Goal: Task Accomplishment & Management: Manage account settings

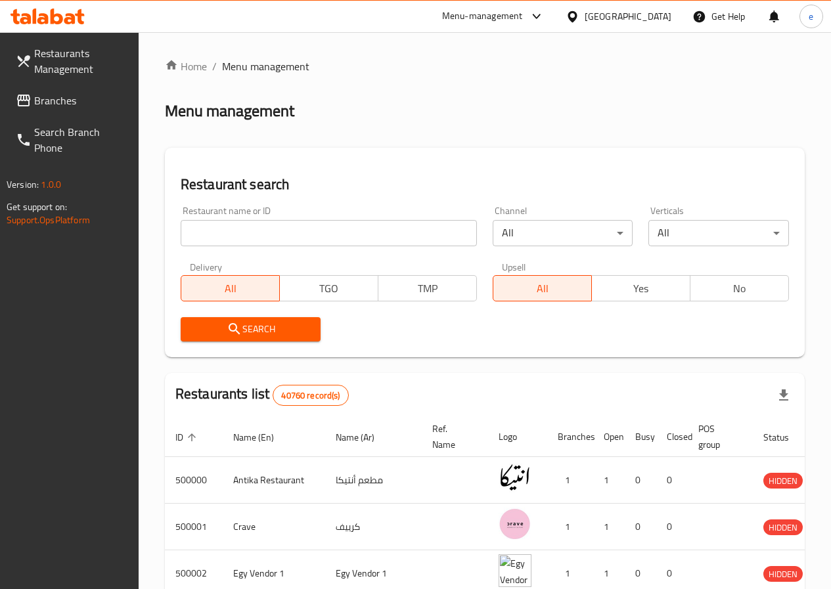
click at [54, 93] on span "Branches" at bounding box center [81, 101] width 94 height 16
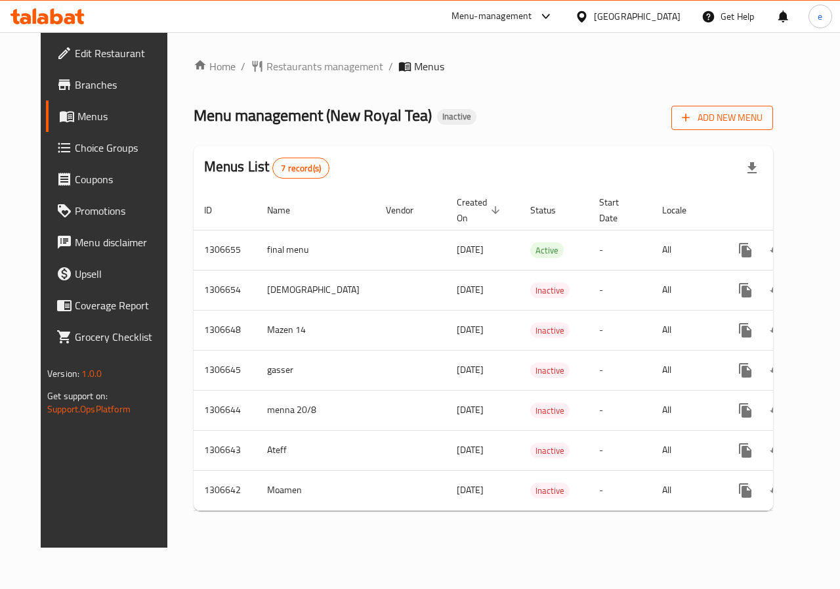
click at [750, 106] on button "Add New Menu" at bounding box center [723, 118] width 102 height 24
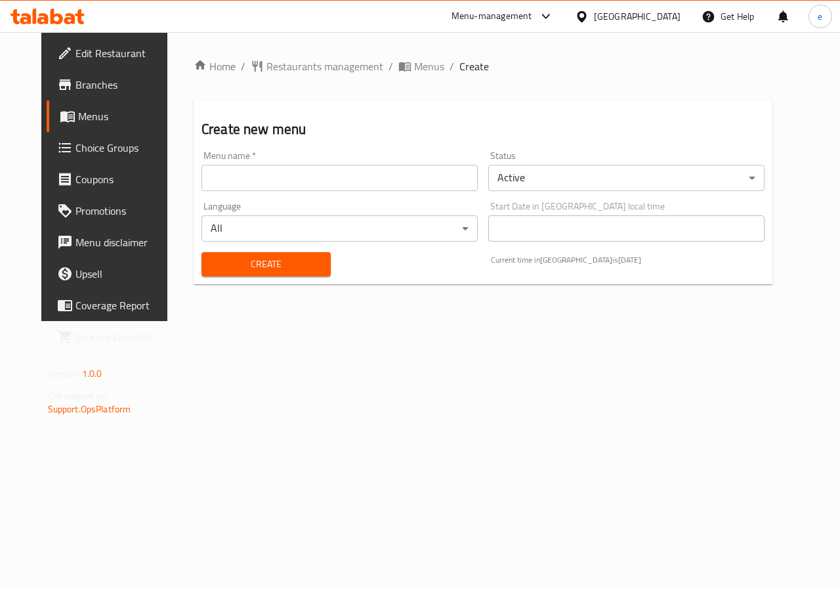
click at [402, 180] on input "text" at bounding box center [340, 178] width 276 height 26
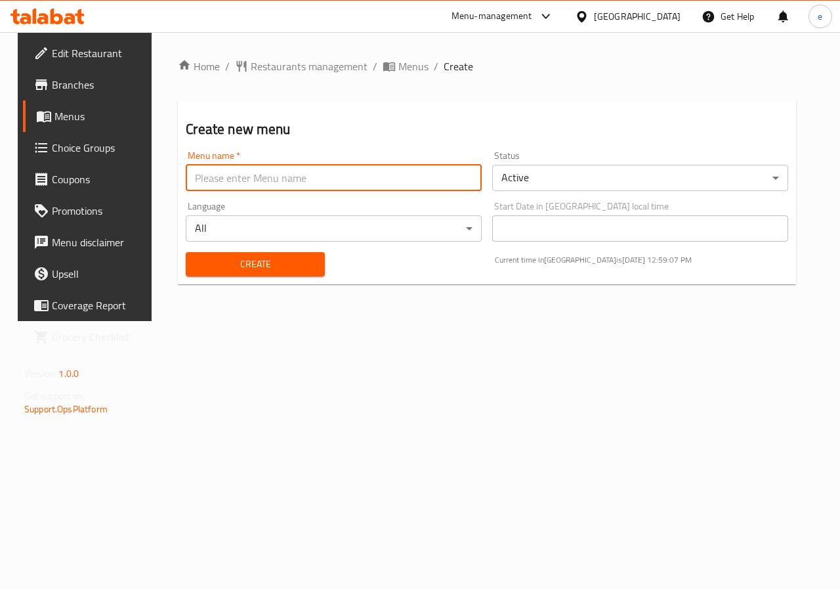
click at [320, 140] on div "Create new menu Menu name   * Menu name * Status Active ​ Language All ​ Start …" at bounding box center [487, 192] width 618 height 184
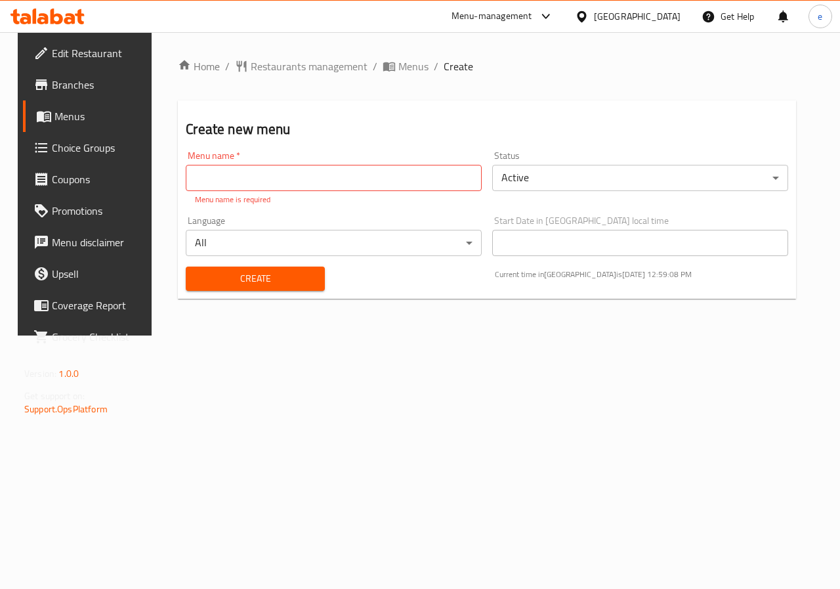
click at [254, 183] on input "text" at bounding box center [334, 178] width 296 height 26
click at [77, 121] on span "Menus" at bounding box center [100, 116] width 93 height 16
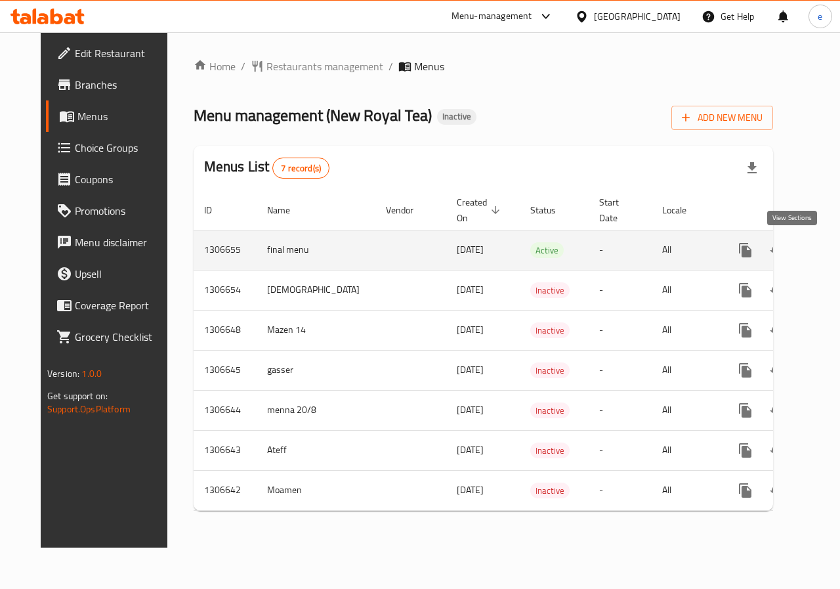
click at [825, 261] on link "enhanced table" at bounding box center [841, 250] width 32 height 32
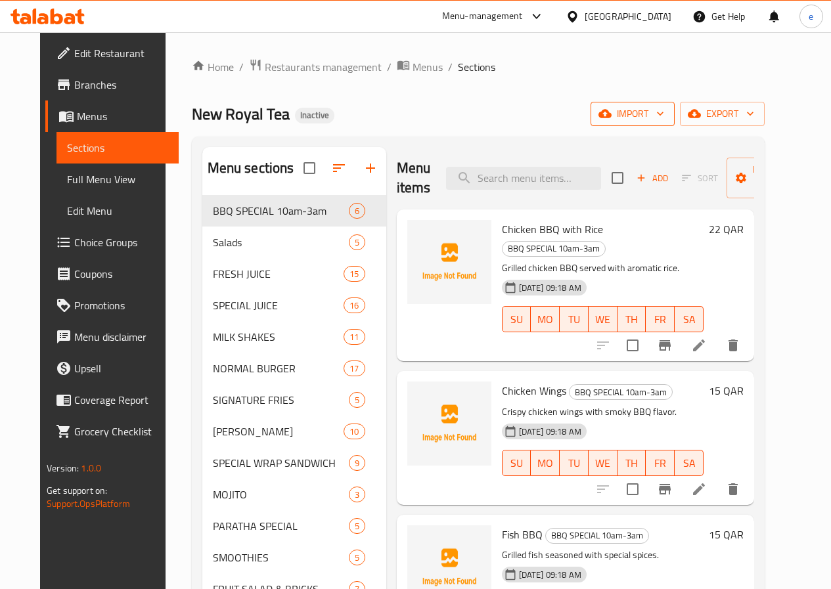
click at [664, 117] on span "import" at bounding box center [632, 114] width 63 height 16
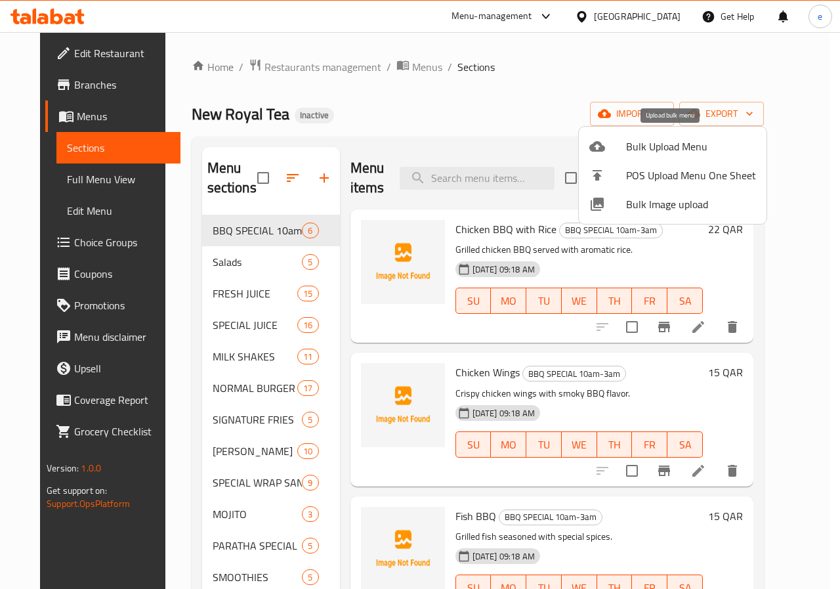
click at [667, 139] on span "Bulk Upload Menu" at bounding box center [691, 147] width 130 height 16
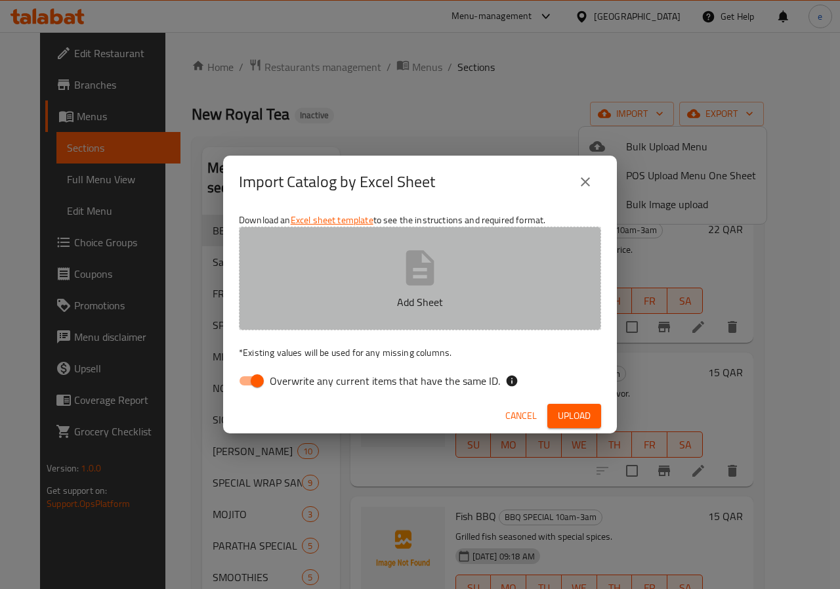
click at [490, 307] on p "Add Sheet" at bounding box center [420, 302] width 322 height 16
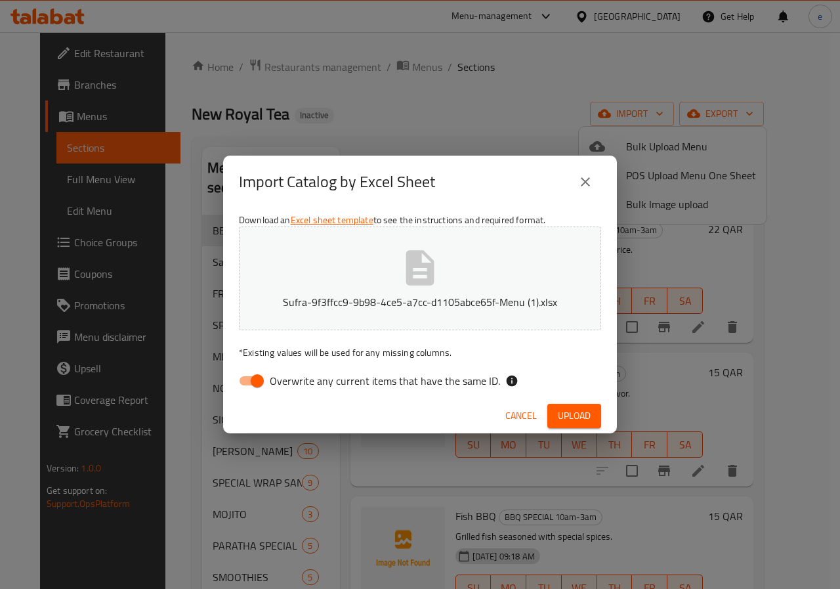
click at [257, 374] on input "Overwrite any current items that have the same ID." at bounding box center [257, 380] width 75 height 25
checkbox input "false"
click at [598, 410] on button "Upload" at bounding box center [575, 416] width 54 height 24
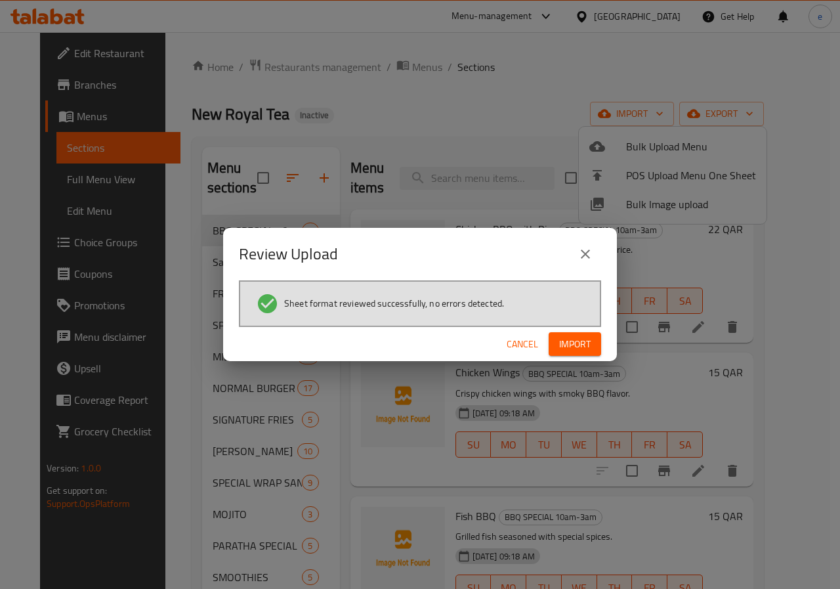
click at [553, 348] on button "Import" at bounding box center [575, 344] width 53 height 24
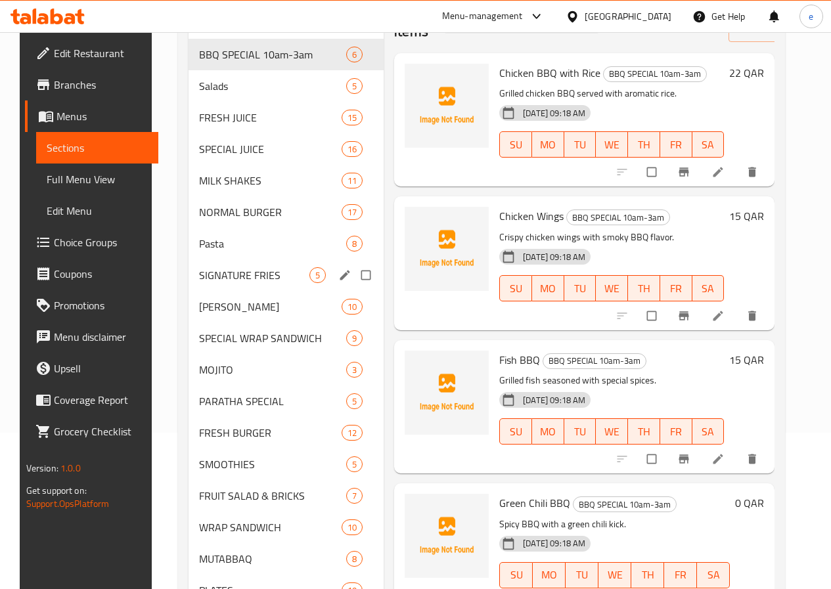
scroll to position [197, 0]
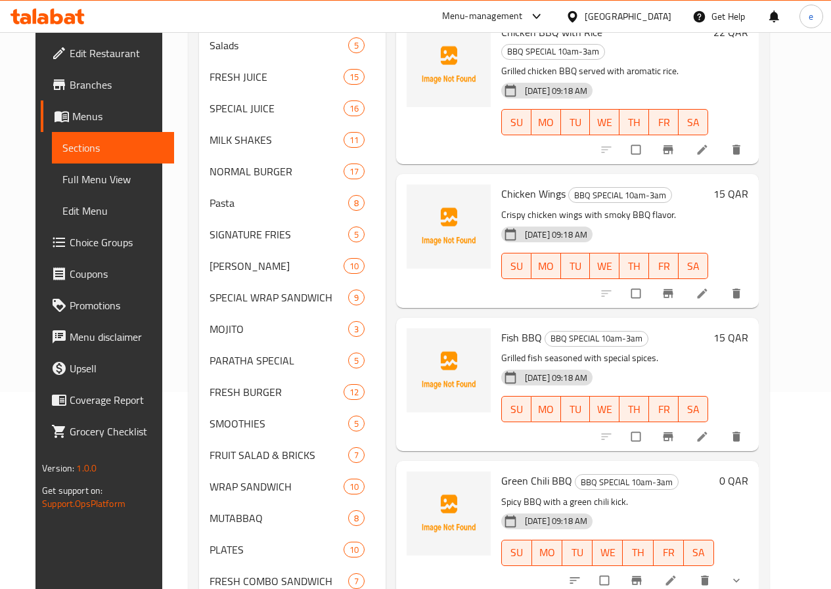
click at [85, 184] on span "Full Menu View" at bounding box center [112, 179] width 101 height 16
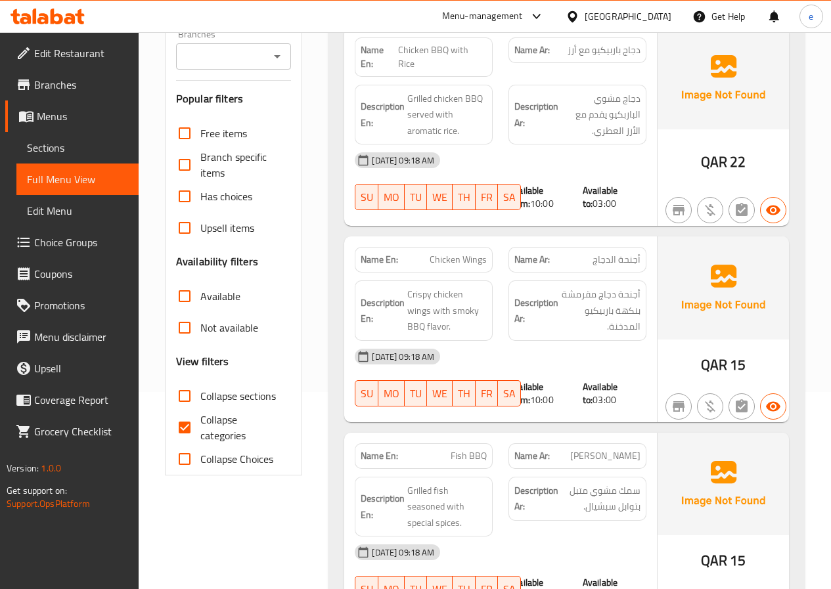
click at [217, 423] on span "Collapse categories" at bounding box center [240, 428] width 81 height 32
click at [200, 423] on input "Collapse categories" at bounding box center [185, 428] width 32 height 32
checkbox input "false"
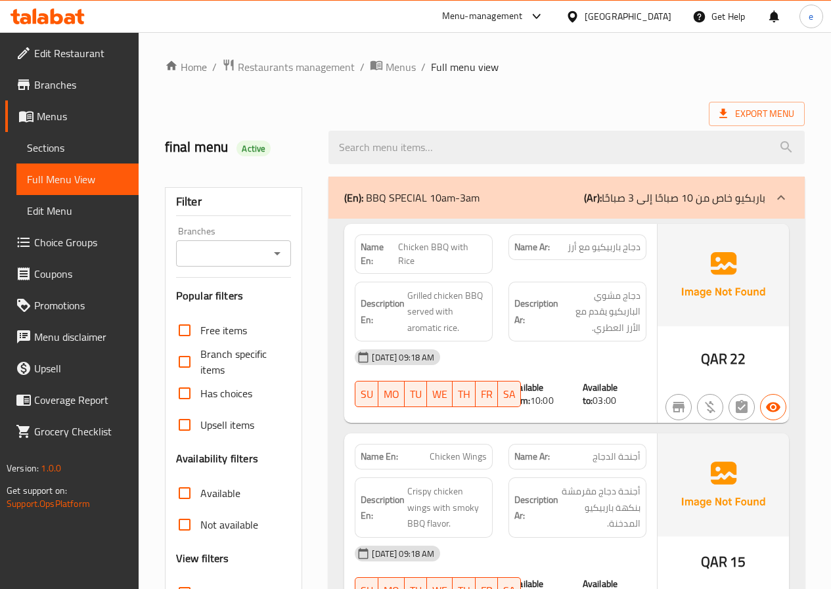
scroll to position [131, 0]
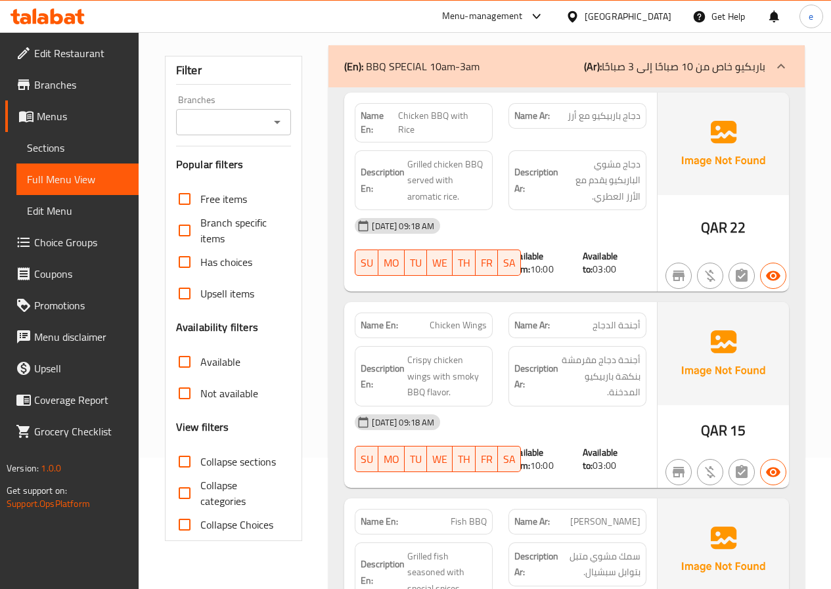
click at [188, 466] on input "Collapse sections" at bounding box center [185, 462] width 32 height 32
checkbox input "true"
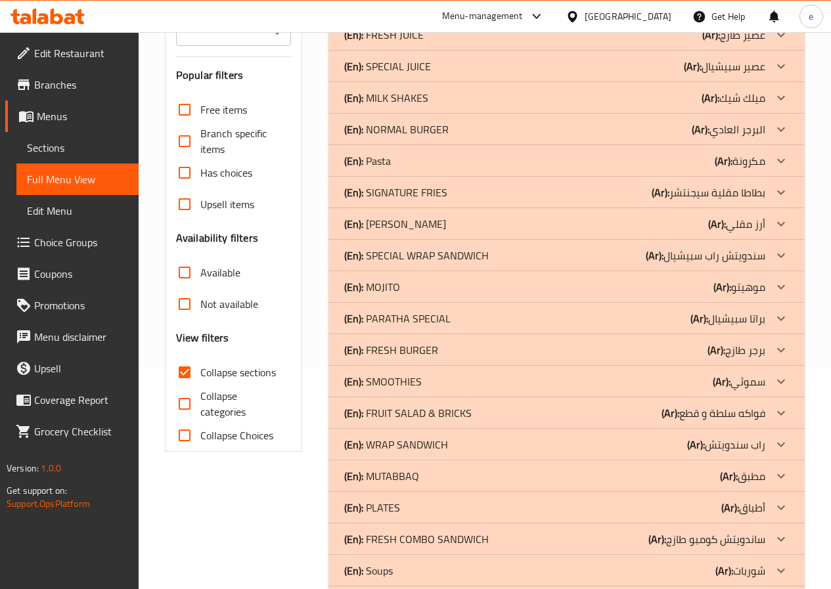
scroll to position [144, 0]
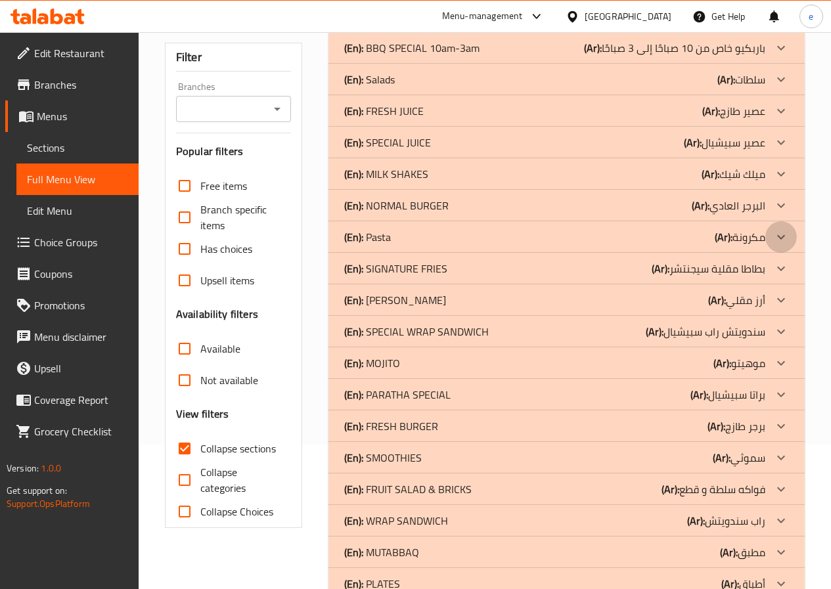
click at [777, 56] on icon at bounding box center [781, 48] width 16 height 16
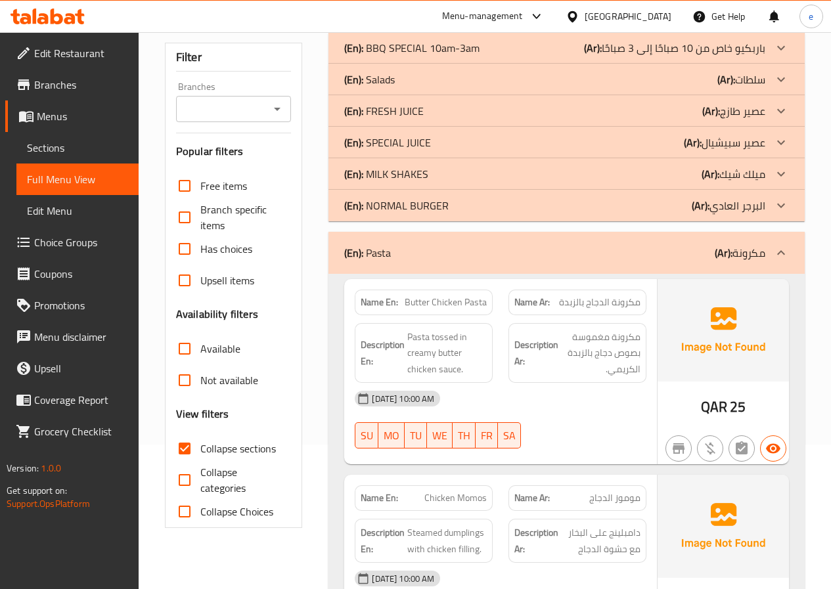
scroll to position [79, 0]
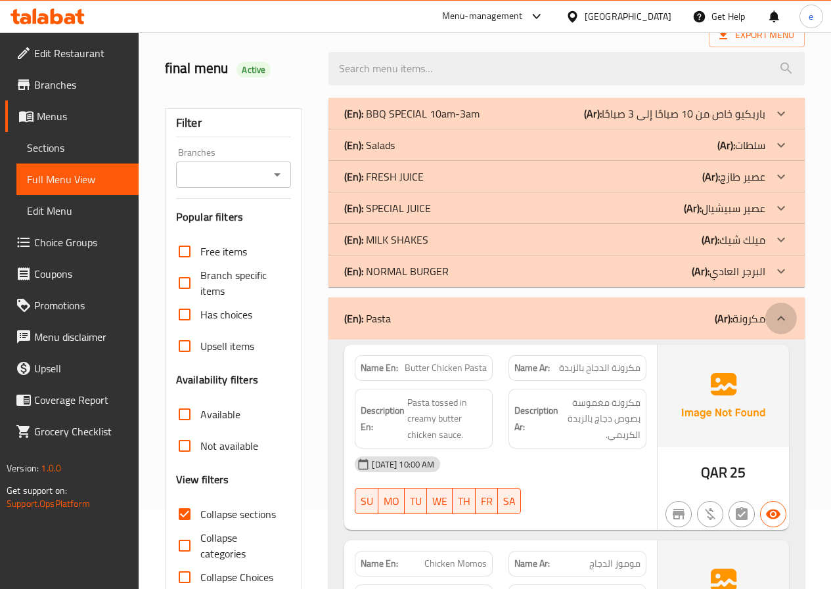
click at [776, 314] on icon at bounding box center [781, 319] width 16 height 16
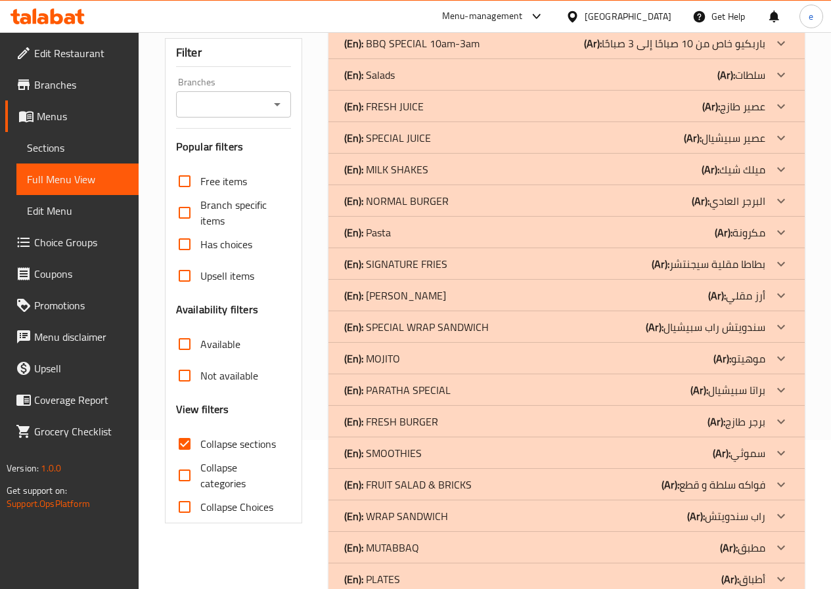
scroll to position [276, 0]
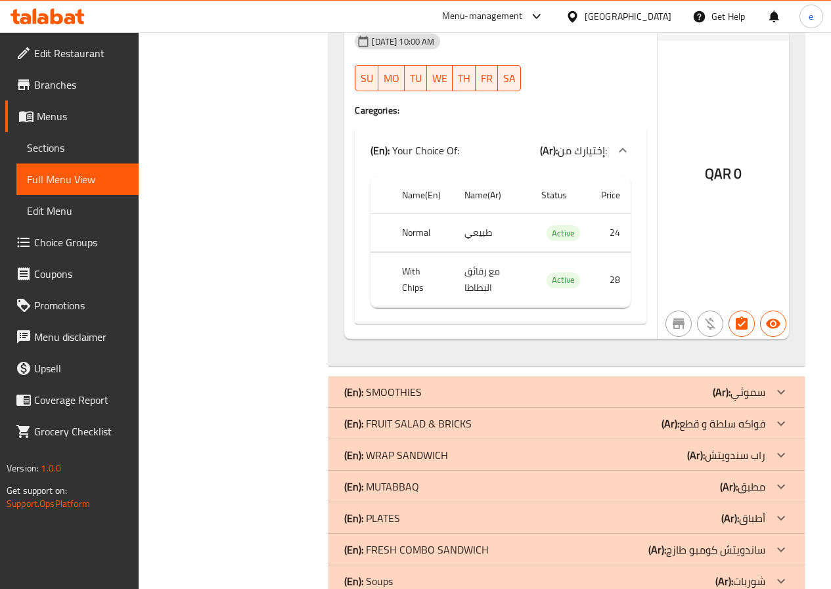
scroll to position [4623, 0]
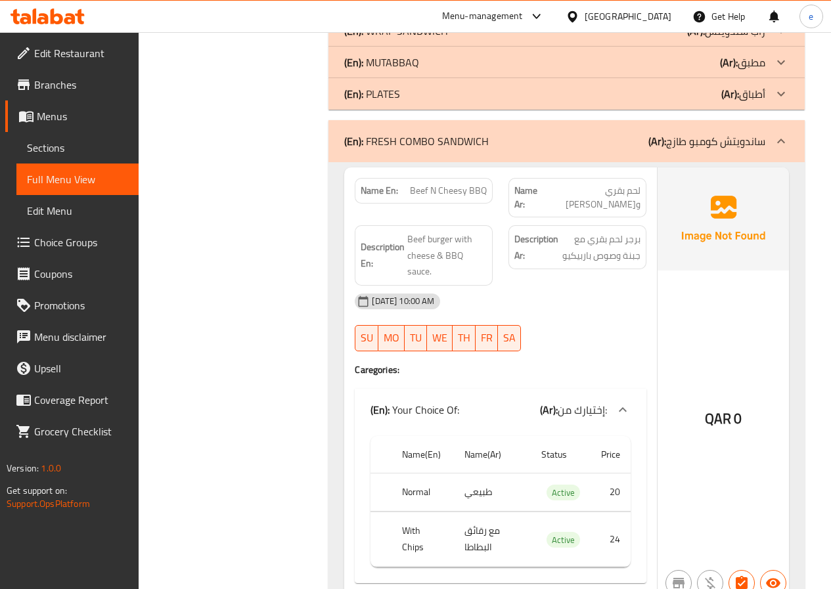
scroll to position [4987, 0]
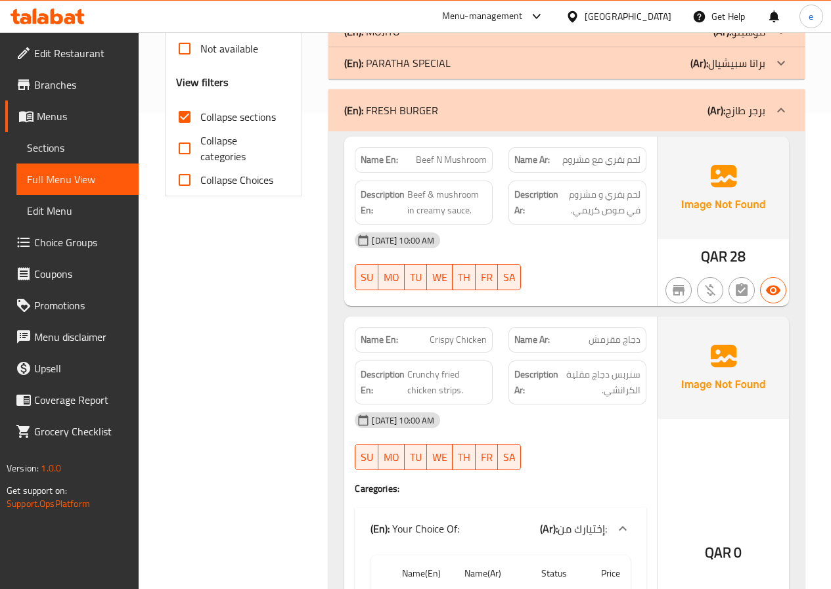
scroll to position [422, 0]
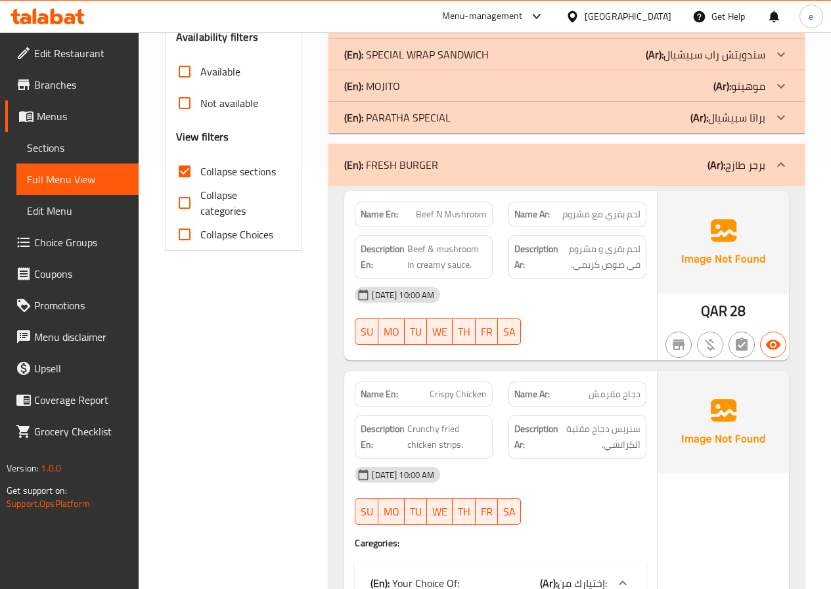
click at [754, 150] on div "(En): FRESH BURGER (Ar): برجر طازج" at bounding box center [566, 165] width 476 height 42
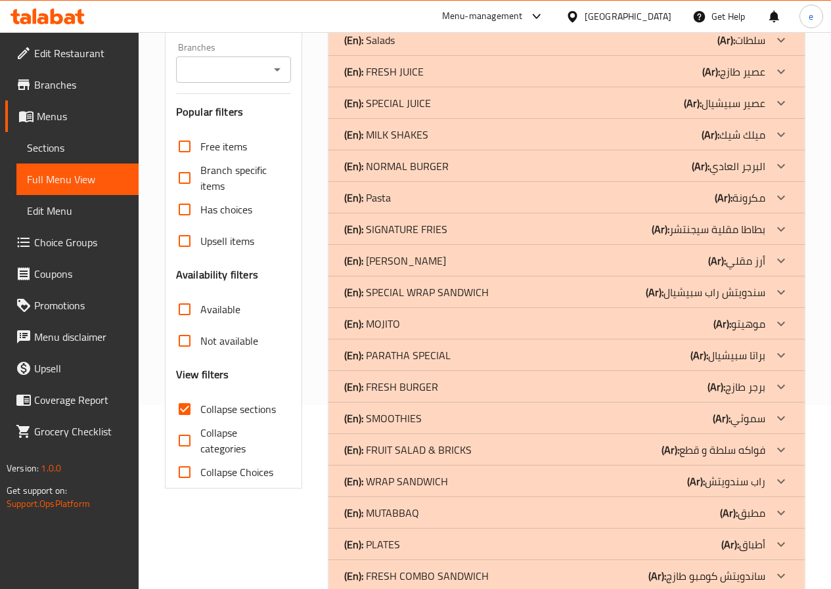
scroll to position [276, 0]
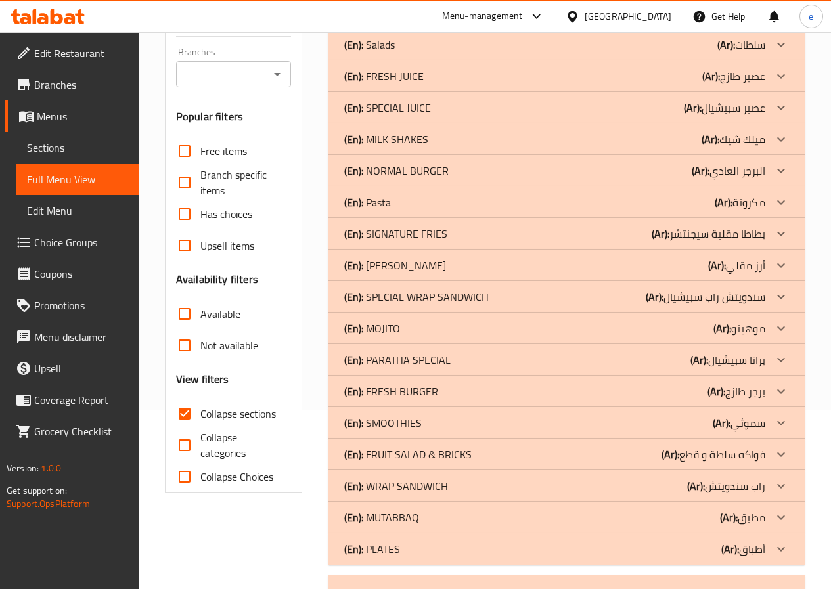
scroll to position [508, 0]
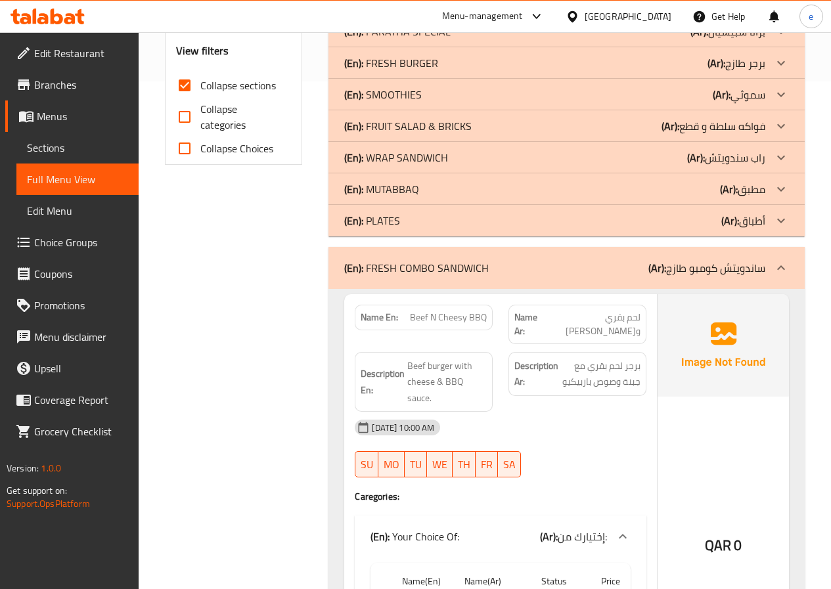
click at [767, 282] on div "(En): FRESH COMBO SANDWICH (Ar): ساندويتش كومبو طازج" at bounding box center [566, 268] width 476 height 42
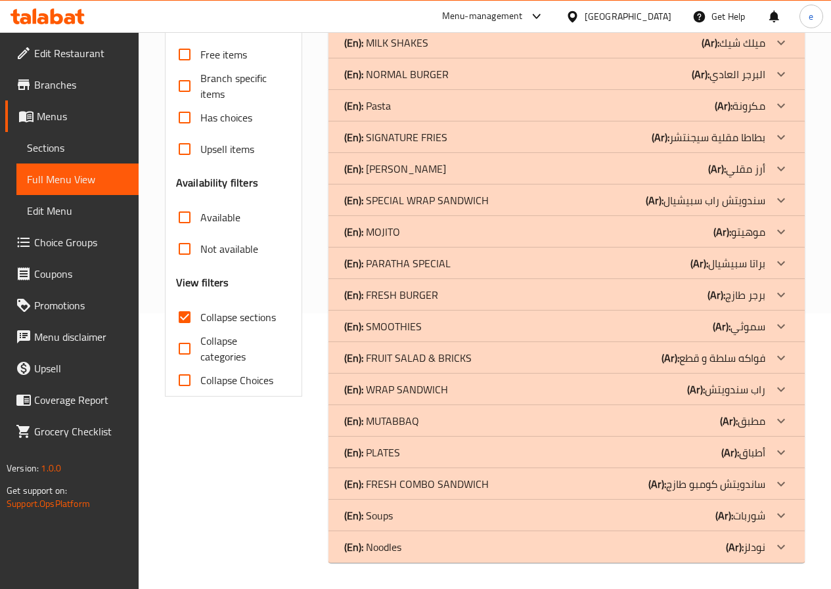
scroll to position [276, 0]
click at [57, 215] on span "Edit Menu" at bounding box center [77, 211] width 101 height 16
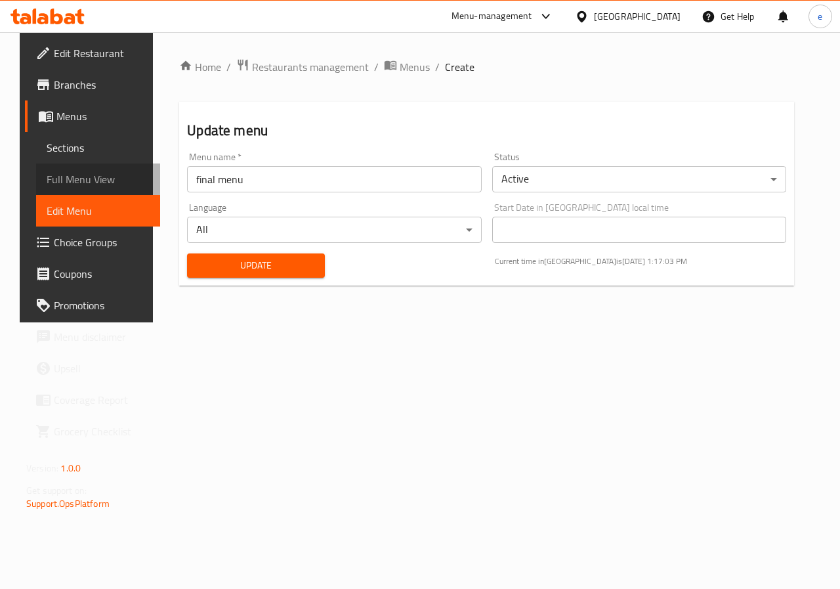
click at [60, 182] on span "Full Menu View" at bounding box center [98, 179] width 103 height 16
click at [59, 141] on span "Sections" at bounding box center [98, 148] width 103 height 16
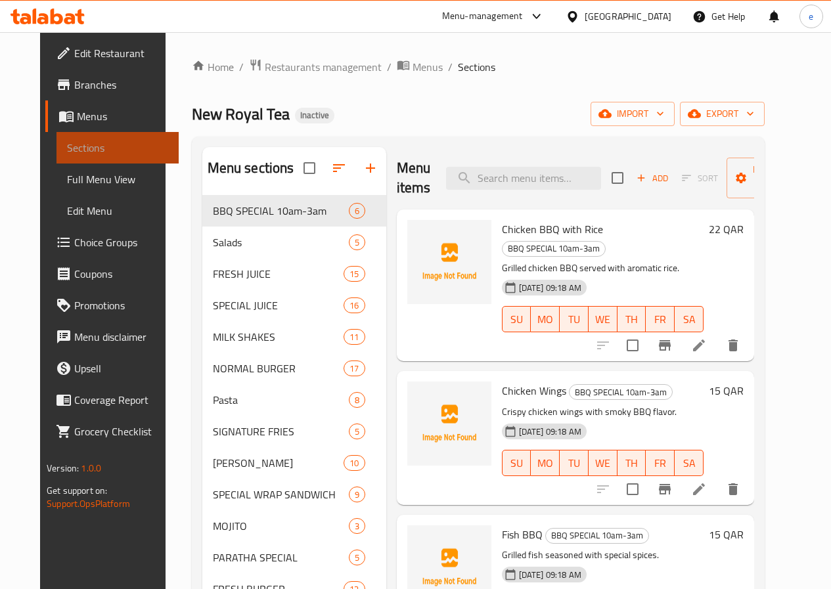
click at [67, 146] on span "Sections" at bounding box center [117, 148] width 101 height 16
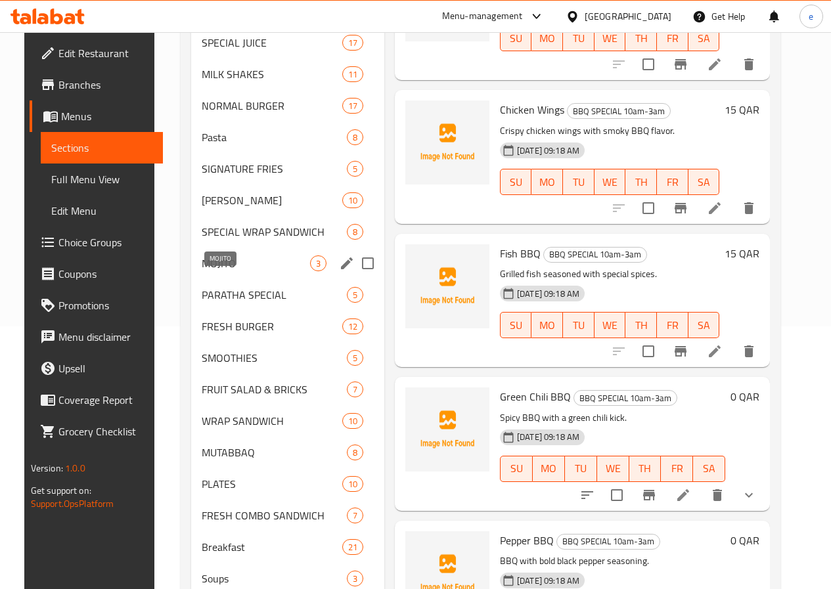
scroll to position [361, 0]
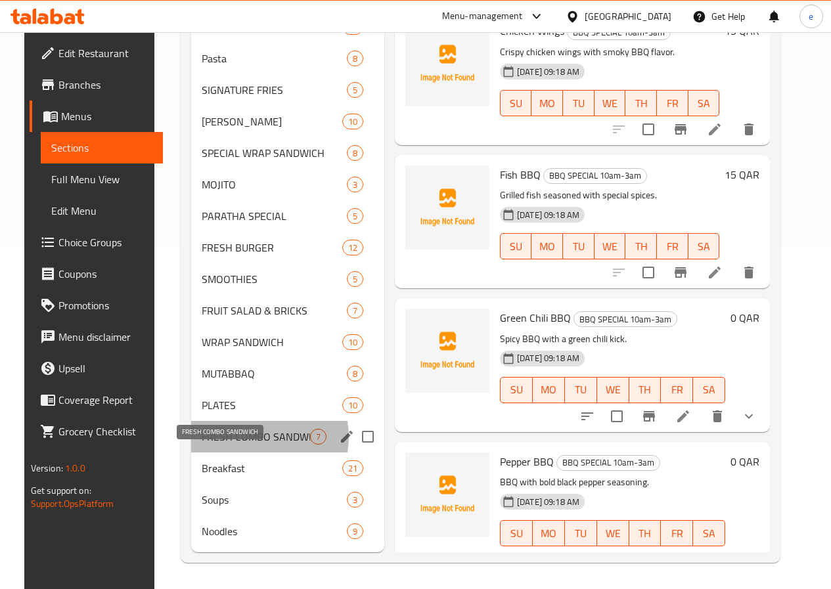
click at [241, 437] on span "FRESH COMBO SANDWICH" at bounding box center [256, 437] width 108 height 16
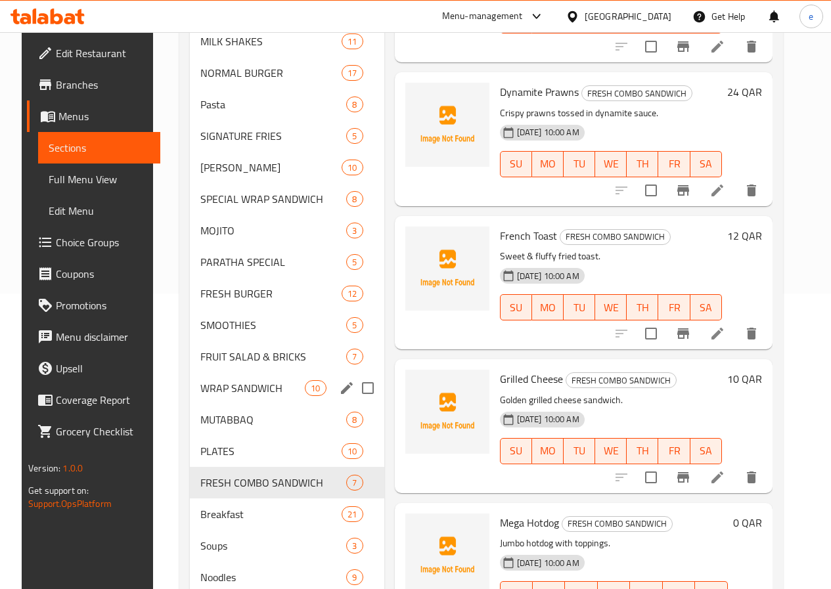
scroll to position [361, 0]
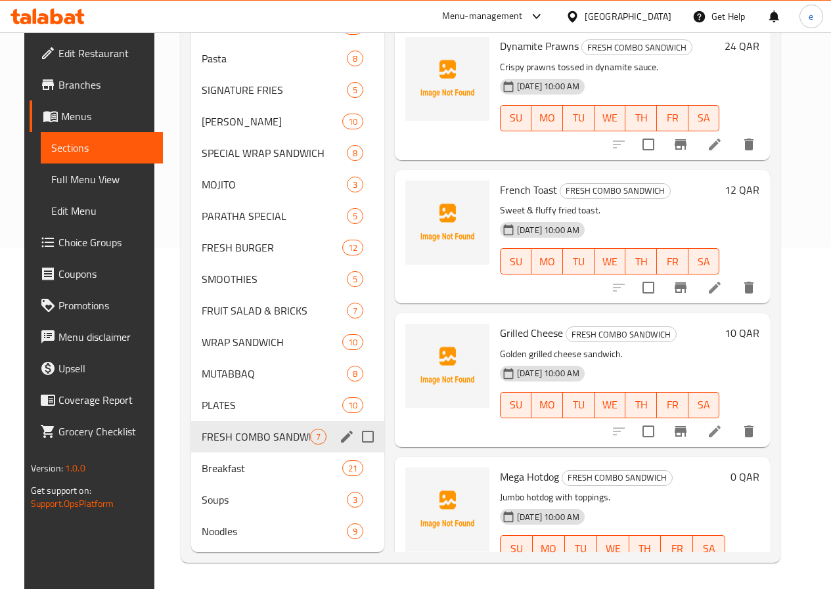
click at [217, 443] on span "FRESH COMBO SANDWICH" at bounding box center [256, 437] width 108 height 16
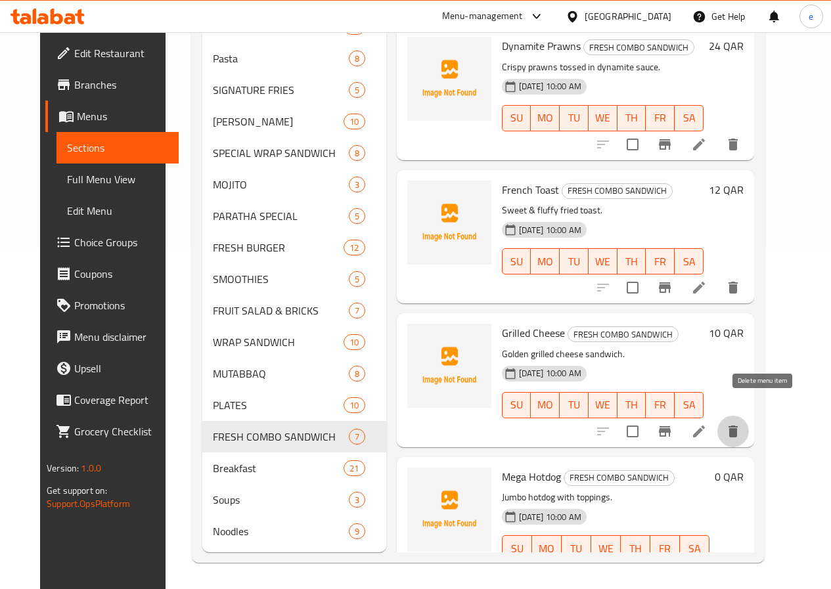
click at [741, 423] on icon "delete" at bounding box center [733, 431] width 16 height 16
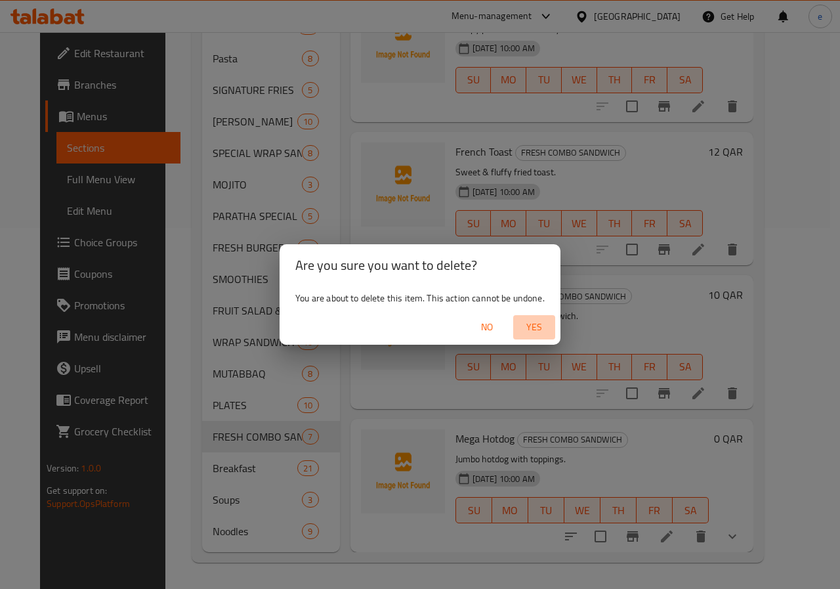
click at [542, 324] on span "Yes" at bounding box center [535, 327] width 32 height 16
